Goal: Information Seeking & Learning: Learn about a topic

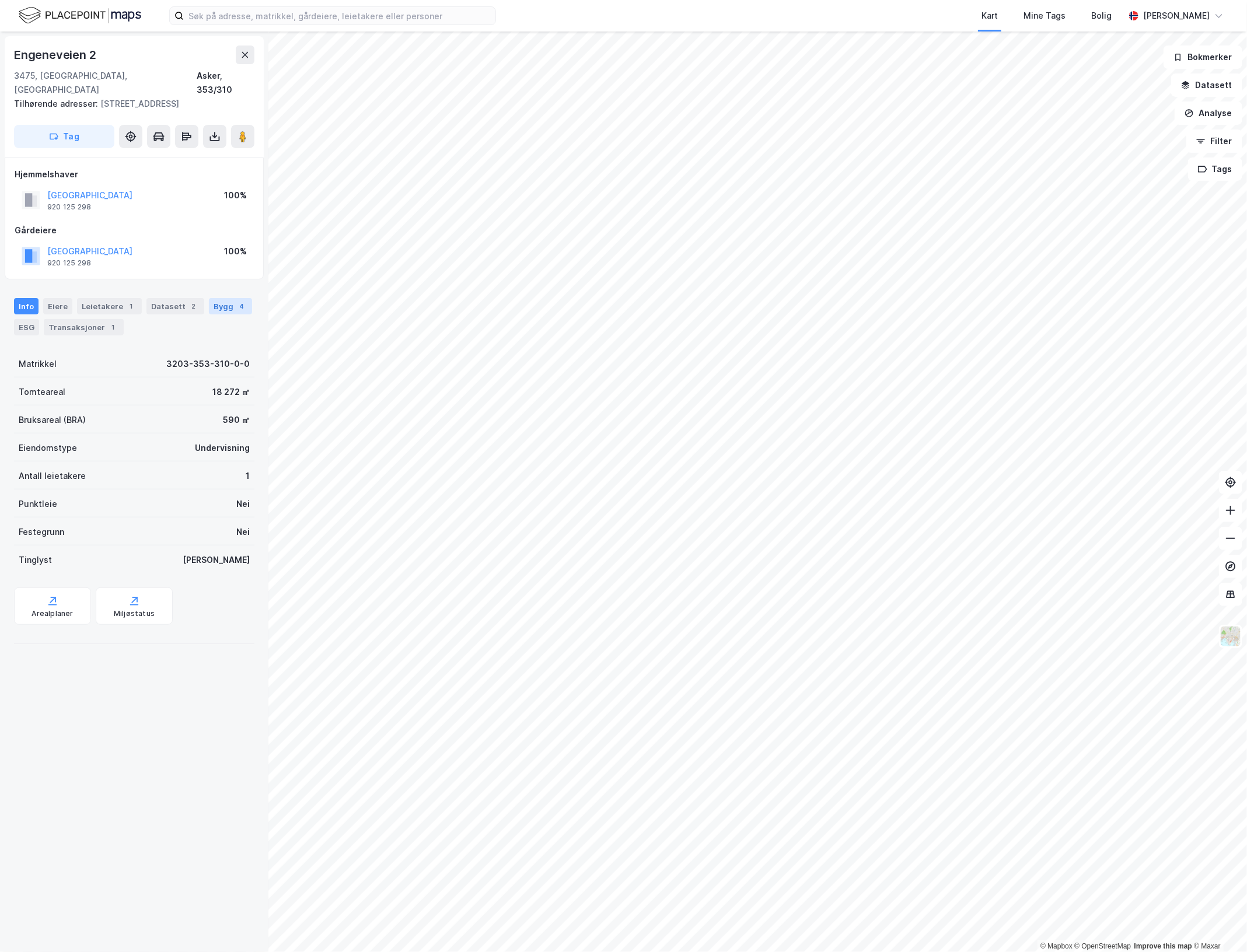
click at [236, 300] on div "4" at bounding box center [241, 306] width 12 height 12
